Goal: Find specific page/section: Find specific page/section

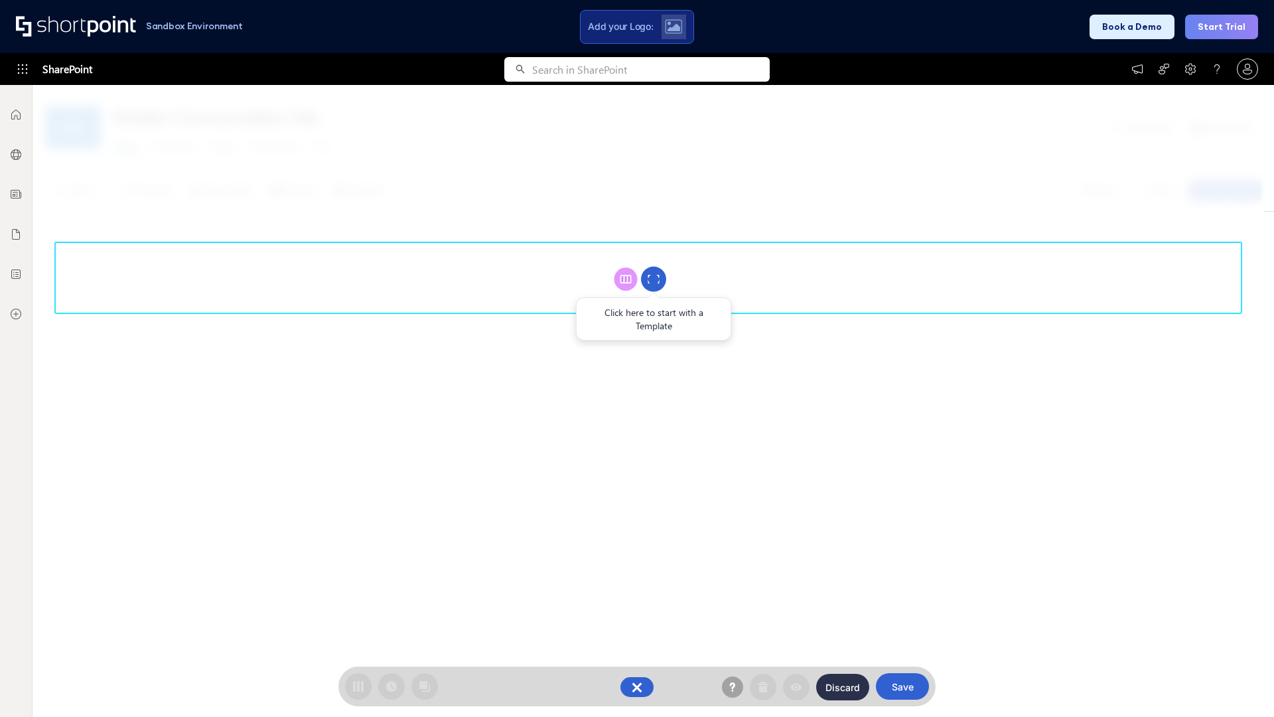
click at [654, 279] on circle at bounding box center [653, 279] width 25 height 25
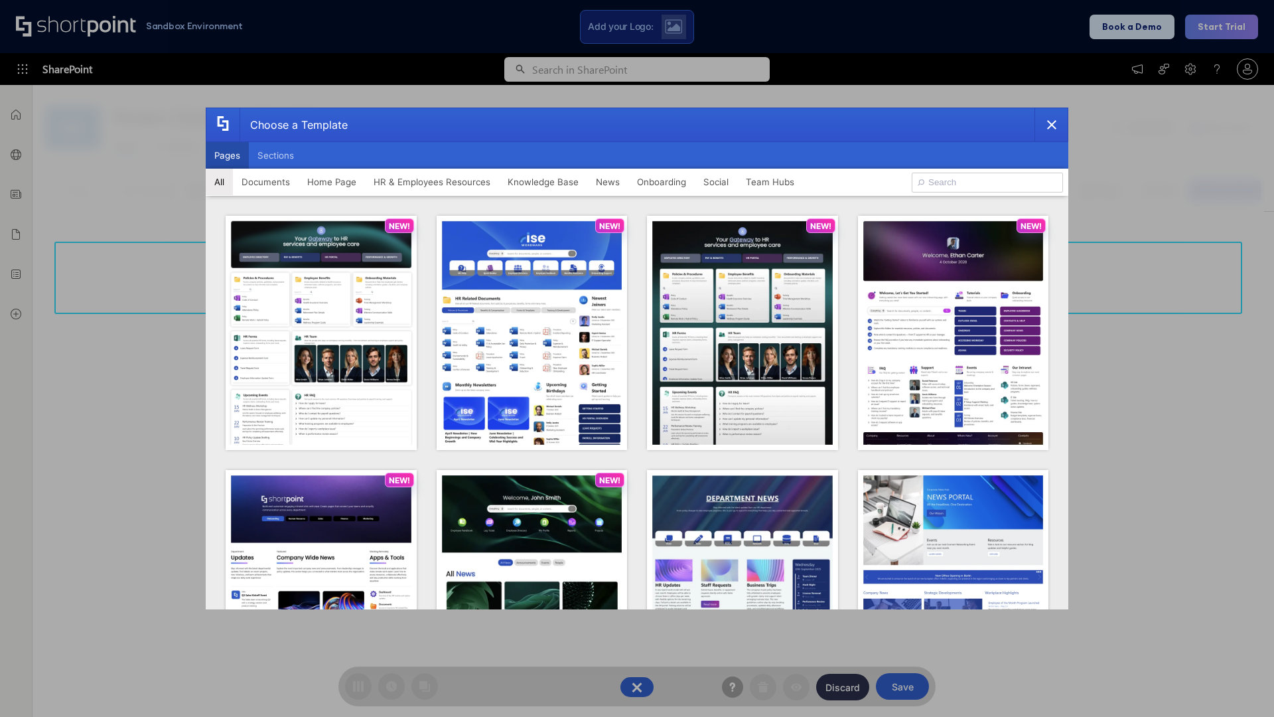
click at [227, 155] on button "Pages" at bounding box center [227, 155] width 43 height 27
type input "News Portal 3"
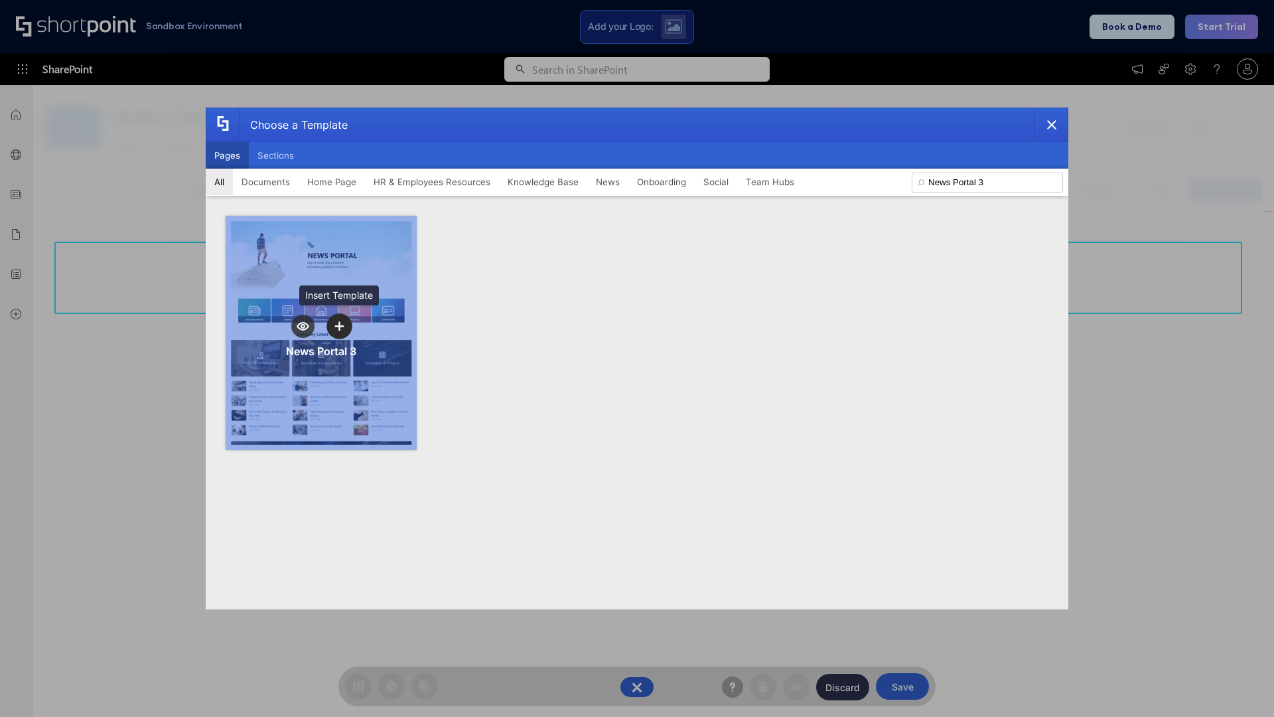
click at [339, 326] on icon "template selector" at bounding box center [338, 325] width 9 height 9
